Goal: Check status: Check status

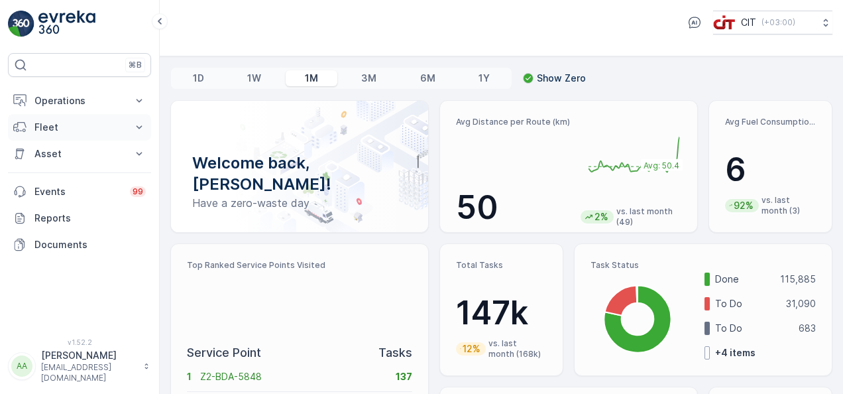
click at [63, 121] on p "Fleet" at bounding box center [79, 127] width 90 height 13
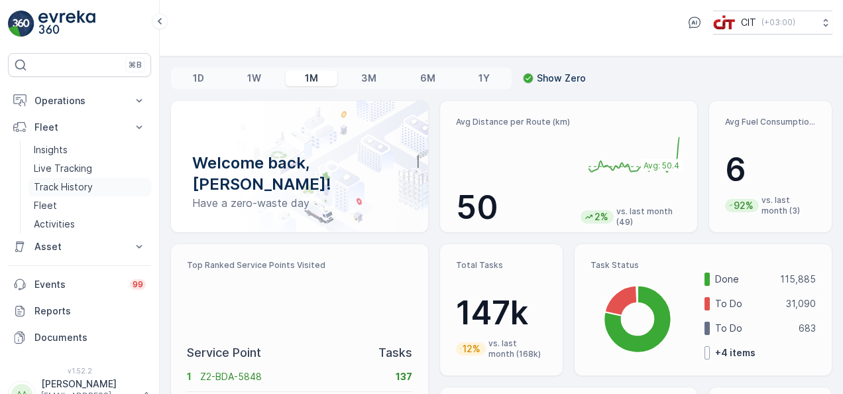
click at [69, 186] on p "Track History" at bounding box center [63, 186] width 59 height 13
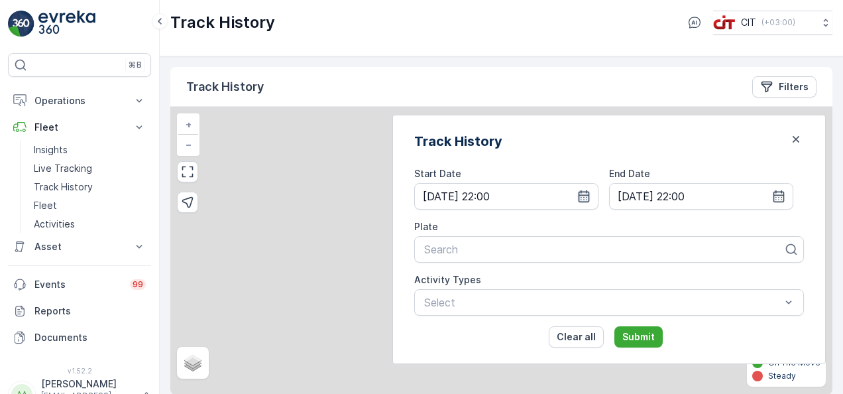
click at [590, 195] on icon "button" at bounding box center [583, 196] width 13 height 13
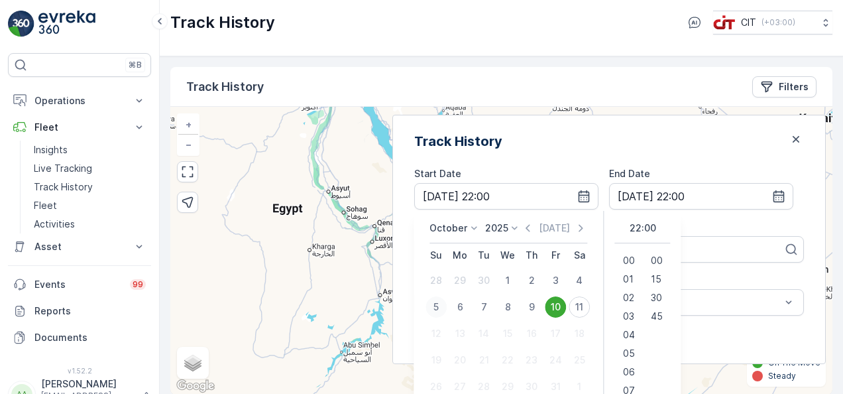
click at [447, 303] on div "5" at bounding box center [435, 306] width 21 height 21
type input "[DATE] 22:00"
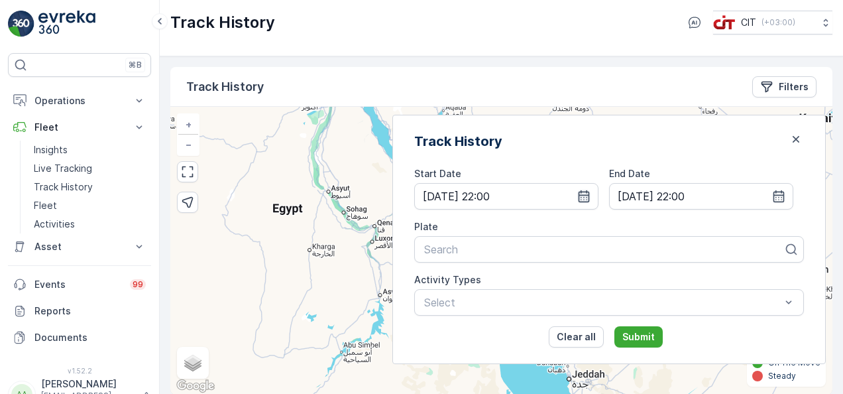
click at [590, 194] on icon "button" at bounding box center [583, 196] width 11 height 12
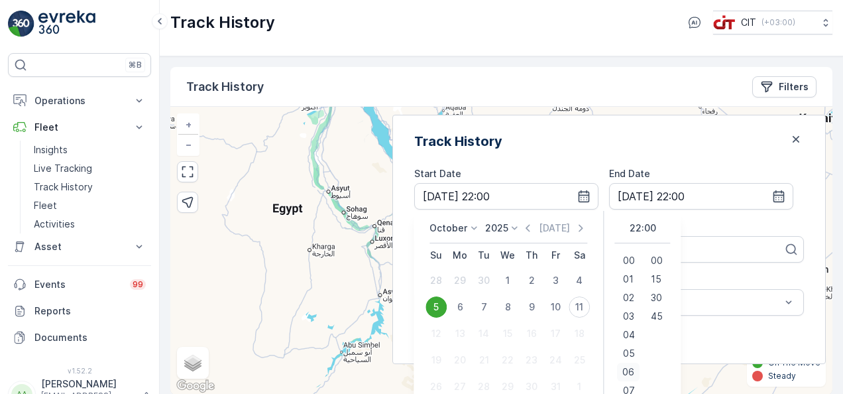
click at [635, 369] on span "06" at bounding box center [629, 371] width 12 height 13
type input "[DATE] 06:00"
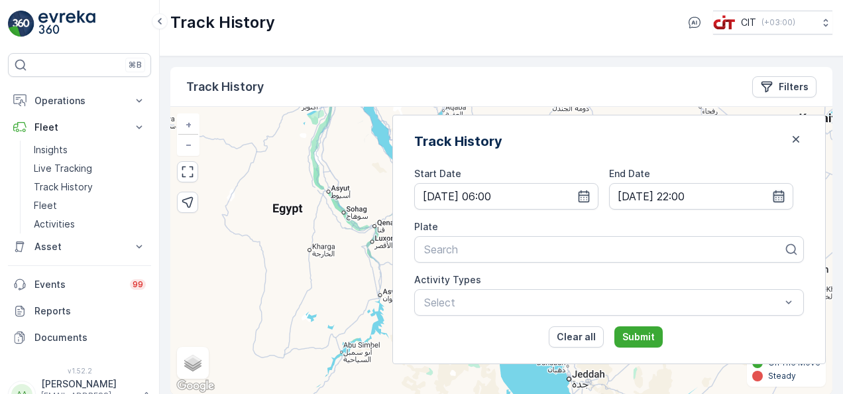
click at [777, 191] on icon "button" at bounding box center [778, 196] width 13 height 13
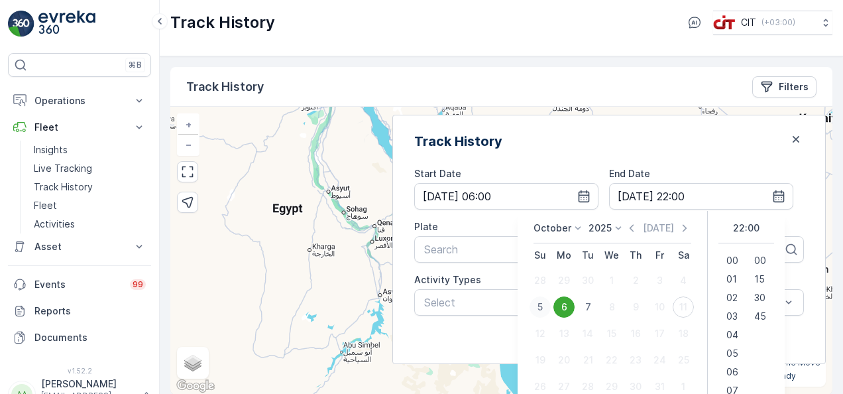
click at [551, 306] on div "5" at bounding box center [539, 306] width 21 height 21
type input "[DATE] 22:00"
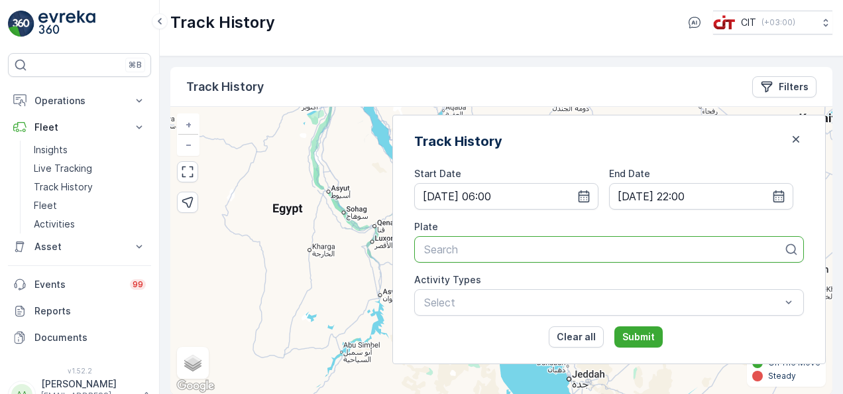
click at [494, 250] on div at bounding box center [604, 249] width 362 height 12
type input "BE"
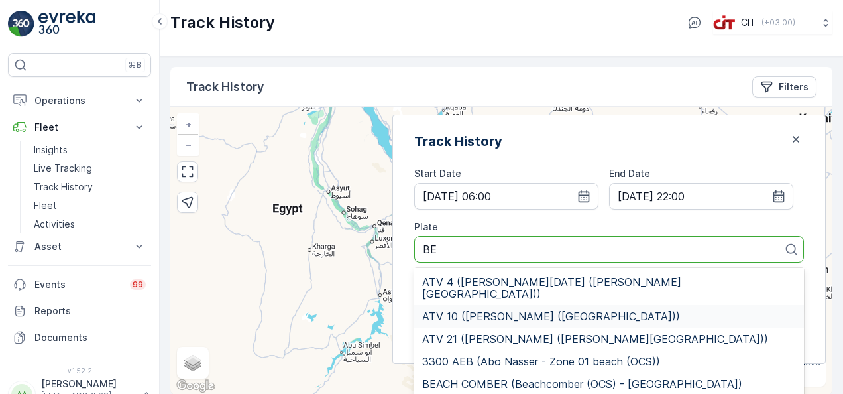
scroll to position [52, 0]
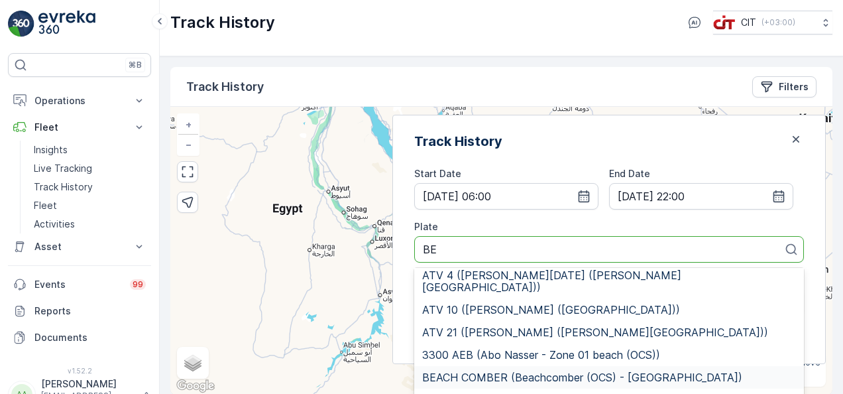
click at [579, 371] on span "BEACH COMBER (Beachcomber (OCS) - [GEOGRAPHIC_DATA])" at bounding box center [582, 377] width 320 height 12
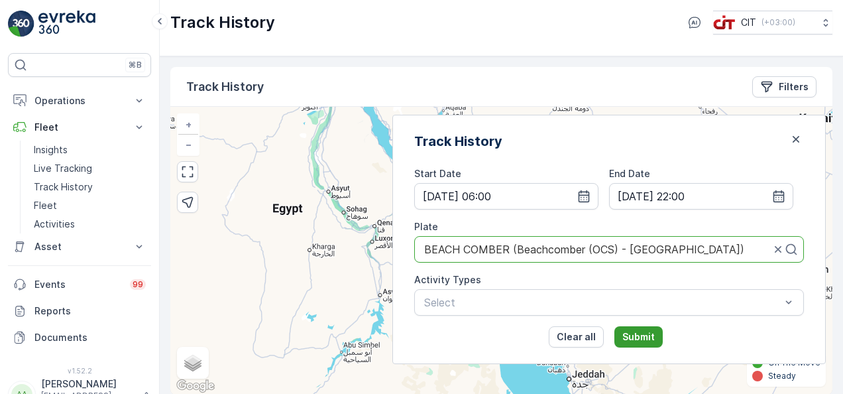
click at [655, 337] on p "Submit" at bounding box center [638, 336] width 32 height 13
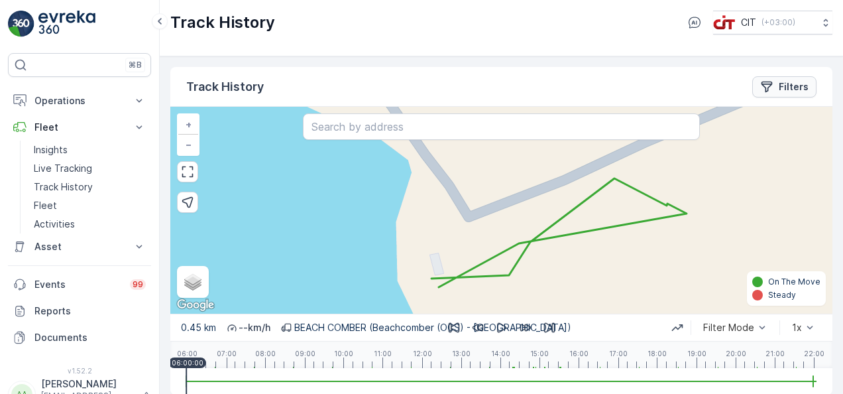
click at [789, 84] on p "Filters" at bounding box center [794, 86] width 30 height 13
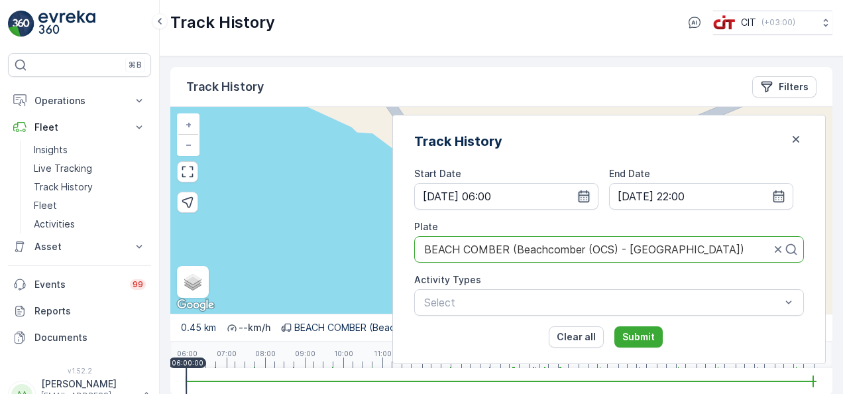
click at [590, 195] on icon "button" at bounding box center [583, 196] width 13 height 13
click at [717, 145] on div "Track History" at bounding box center [609, 141] width 390 height 20
click at [781, 195] on icon "button" at bounding box center [778, 196] width 11 height 12
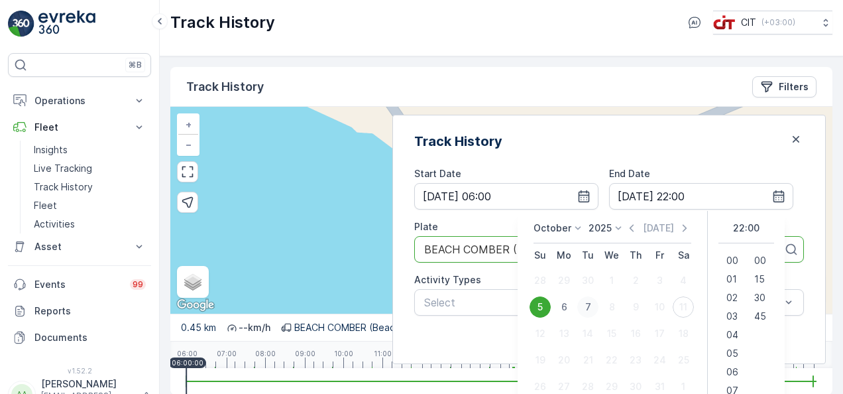
click at [598, 307] on div "7" at bounding box center [587, 306] width 21 height 21
type input "[DATE] 22:00"
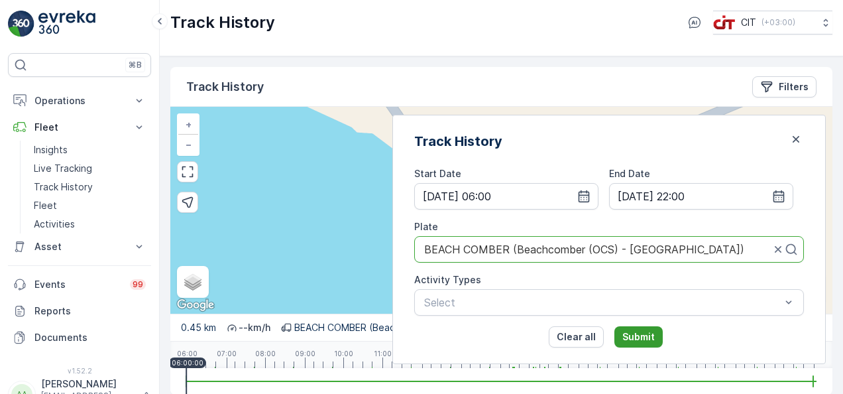
click at [655, 337] on p "Submit" at bounding box center [638, 336] width 32 height 13
click at [657, 331] on div "0.45 km -- km/h BEACH [GEOGRAPHIC_DATA] ([GEOGRAPHIC_DATA] (OCS) - [GEOGRAPHIC_…" at bounding box center [501, 326] width 662 height 27
click at [657, 327] on div "0.45 km -- km/h BEACH [GEOGRAPHIC_DATA] ([GEOGRAPHIC_DATA] (OCS) - [GEOGRAPHIC_…" at bounding box center [501, 326] width 662 height 27
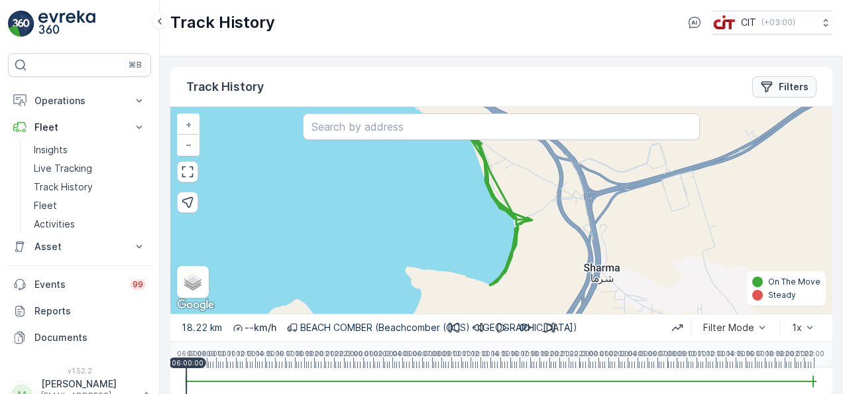
click at [785, 80] on p "Filters" at bounding box center [794, 86] width 30 height 13
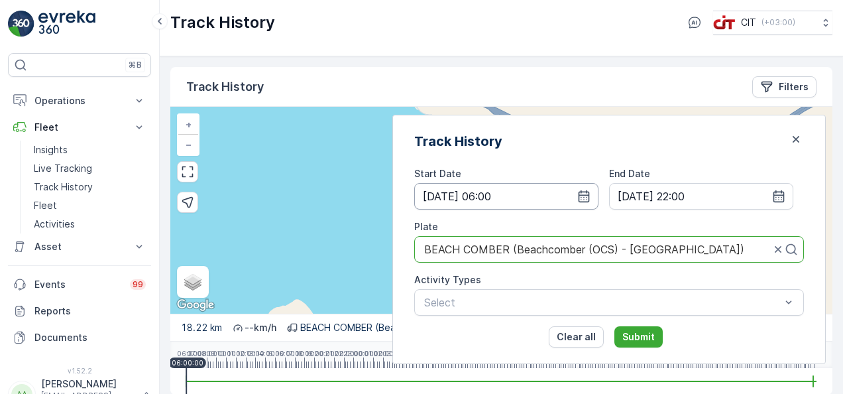
click at [598, 188] on input "[DATE] 06:00" at bounding box center [506, 196] width 184 height 27
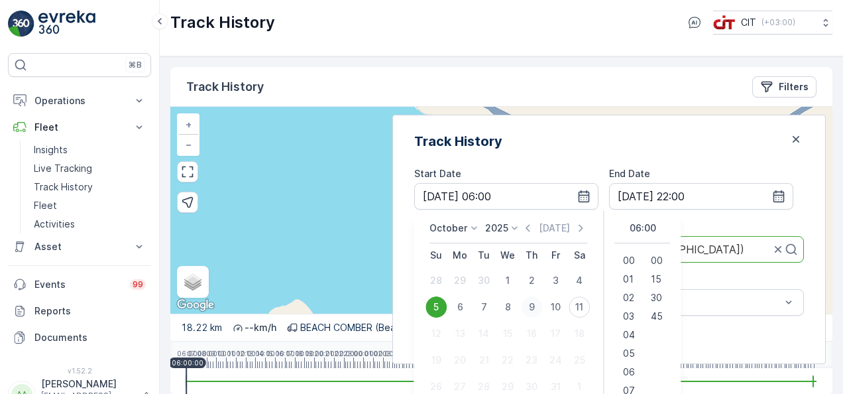
click at [542, 308] on div "9" at bounding box center [531, 306] width 21 height 21
type input "[DATE] 06:00"
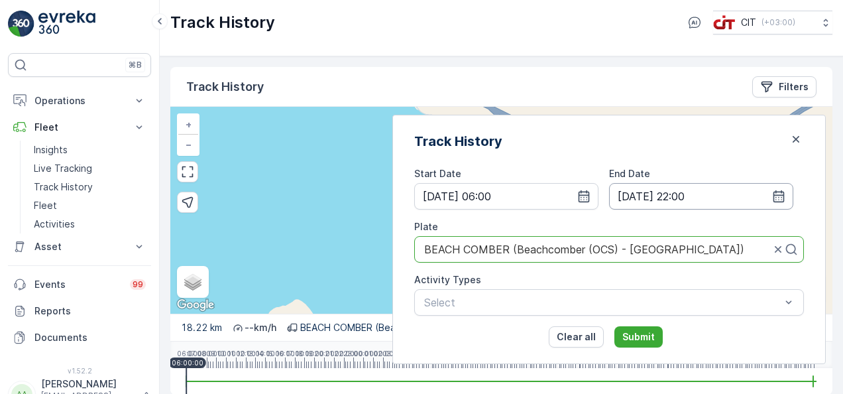
click at [785, 195] on input "[DATE] 22:00" at bounding box center [701, 196] width 184 height 27
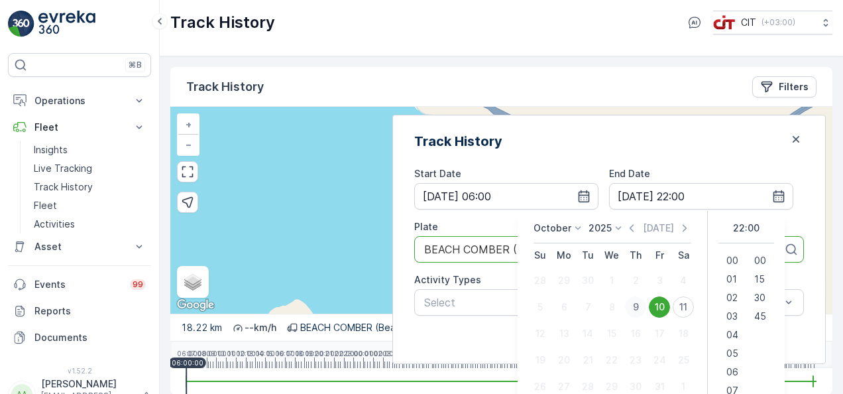
click at [646, 302] on div "9" at bounding box center [635, 306] width 21 height 21
type input "[DATE] 22:00"
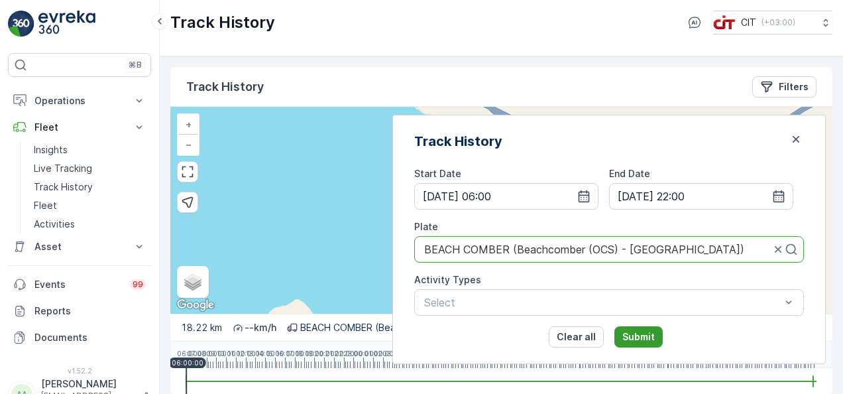
click at [661, 328] on button "Submit" at bounding box center [638, 336] width 48 height 21
